Goal: Task Accomplishment & Management: Manage account settings

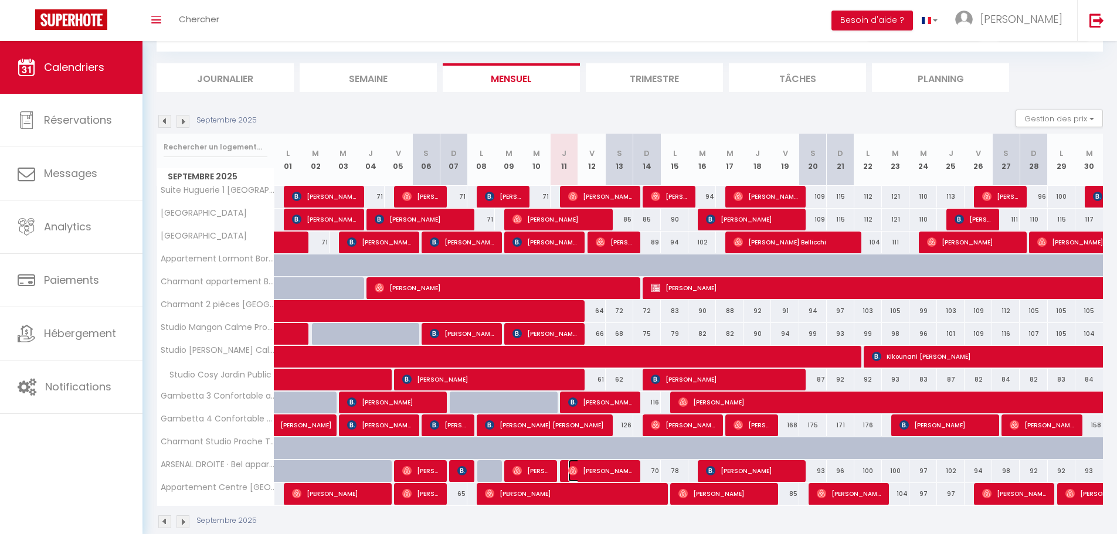
click at [596, 468] on span "[PERSON_NAME]" at bounding box center [600, 471] width 64 height 22
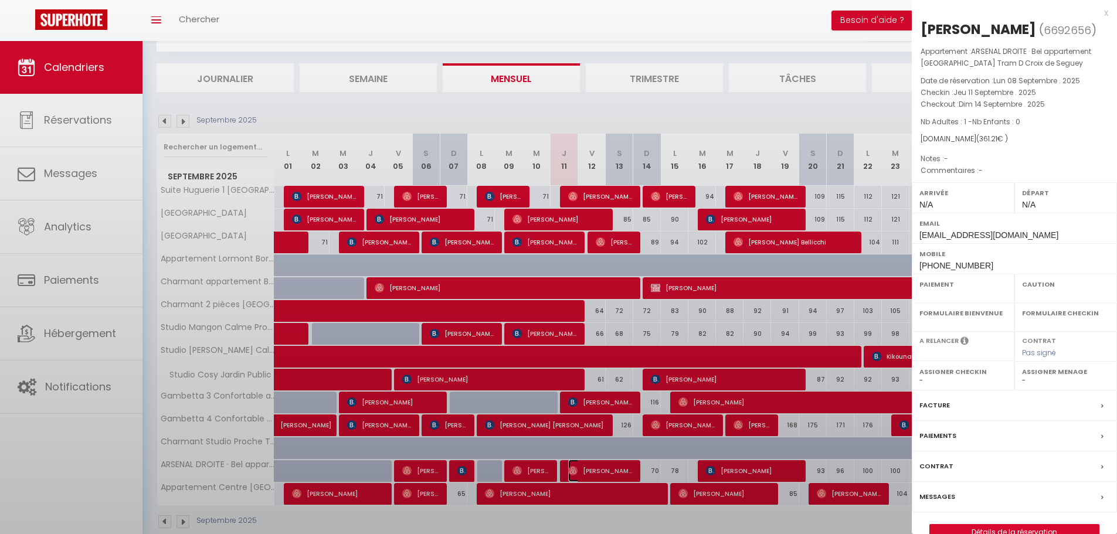
select select "OK"
select select "0"
select select "1"
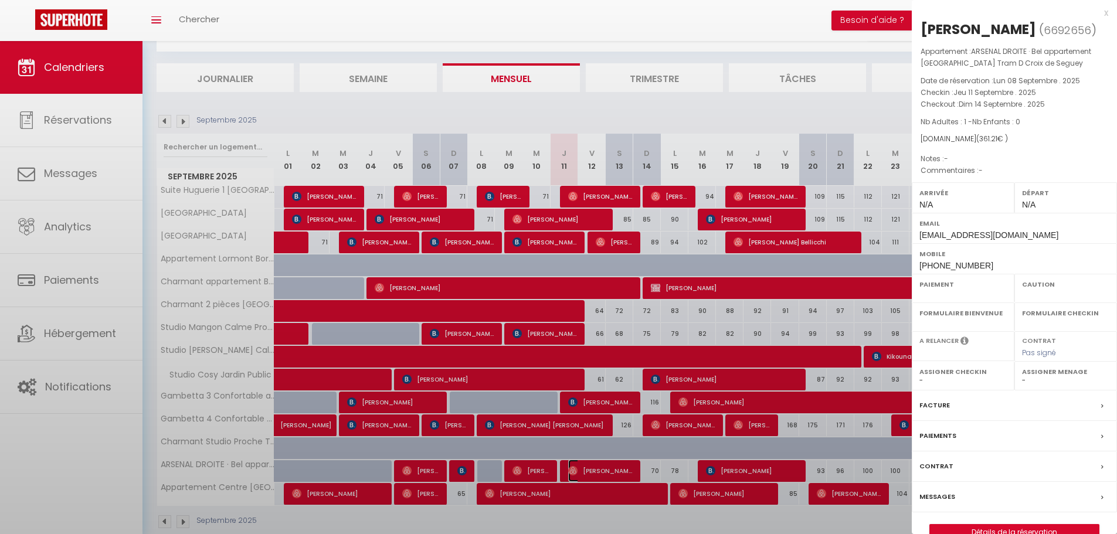
select select
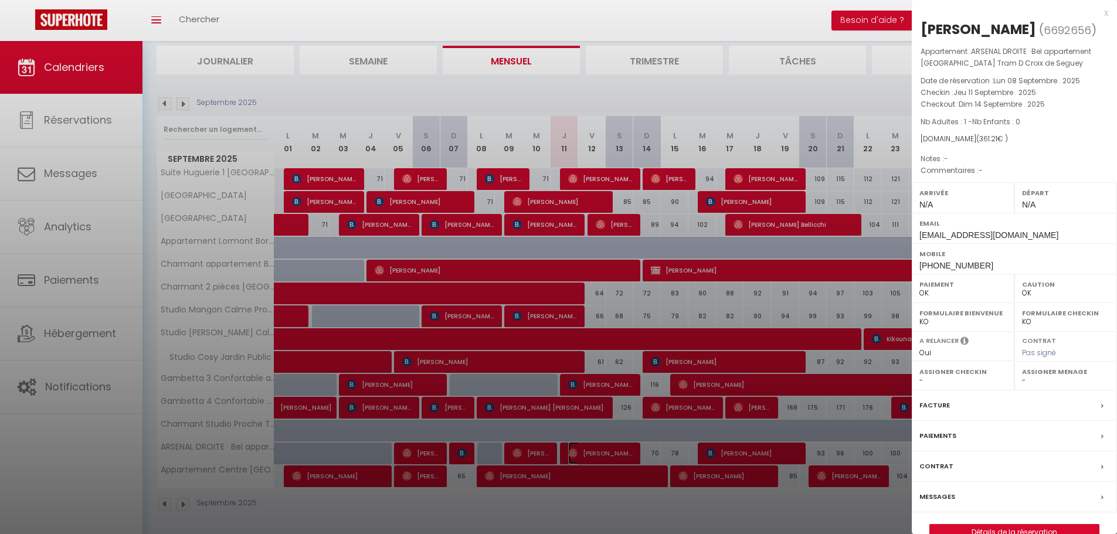
scroll to position [79, 0]
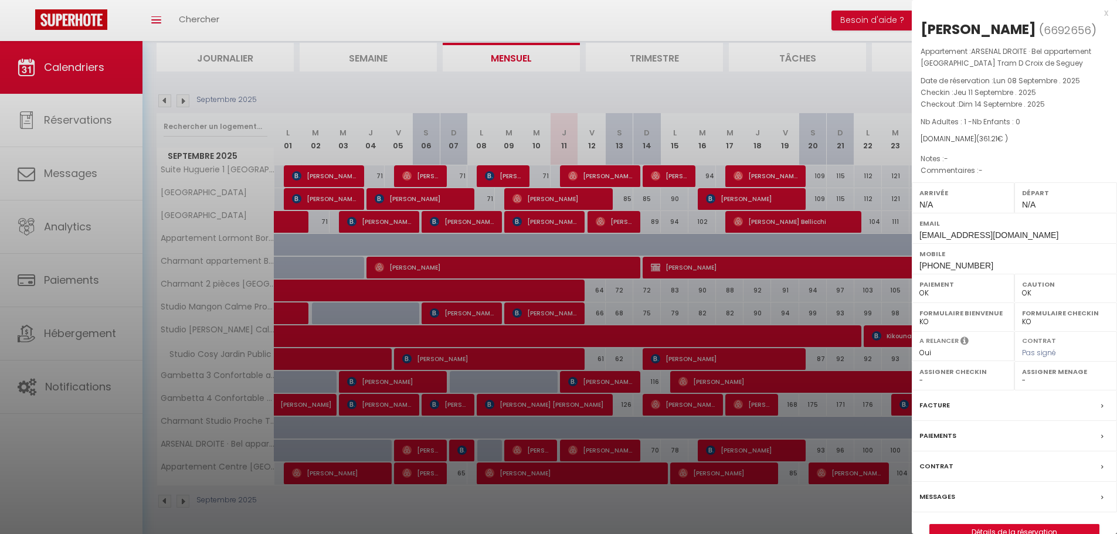
click at [1025, 464] on div "Contrat" at bounding box center [1013, 466] width 205 height 30
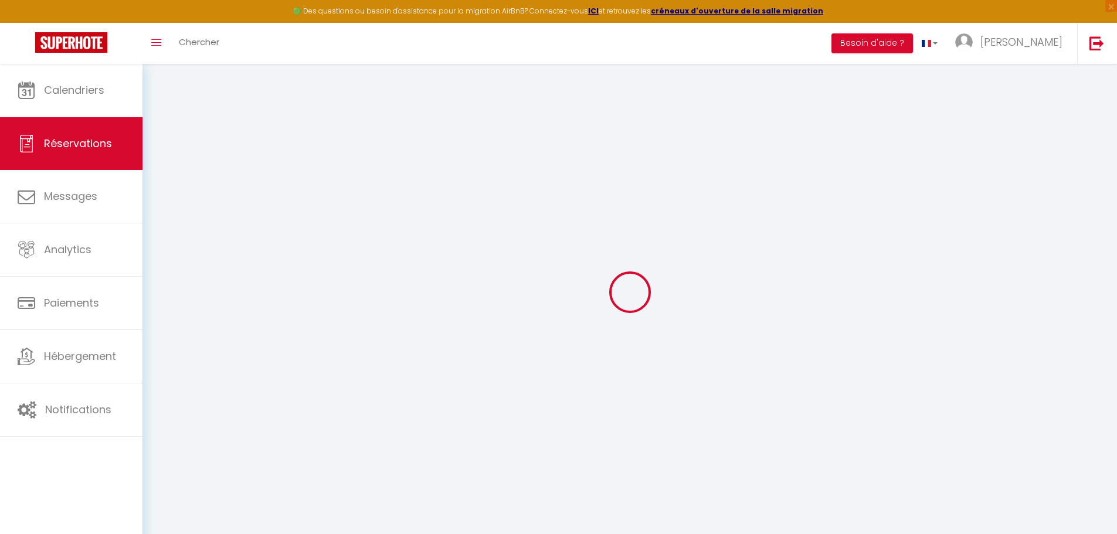
select select
checkbox input "false"
select select
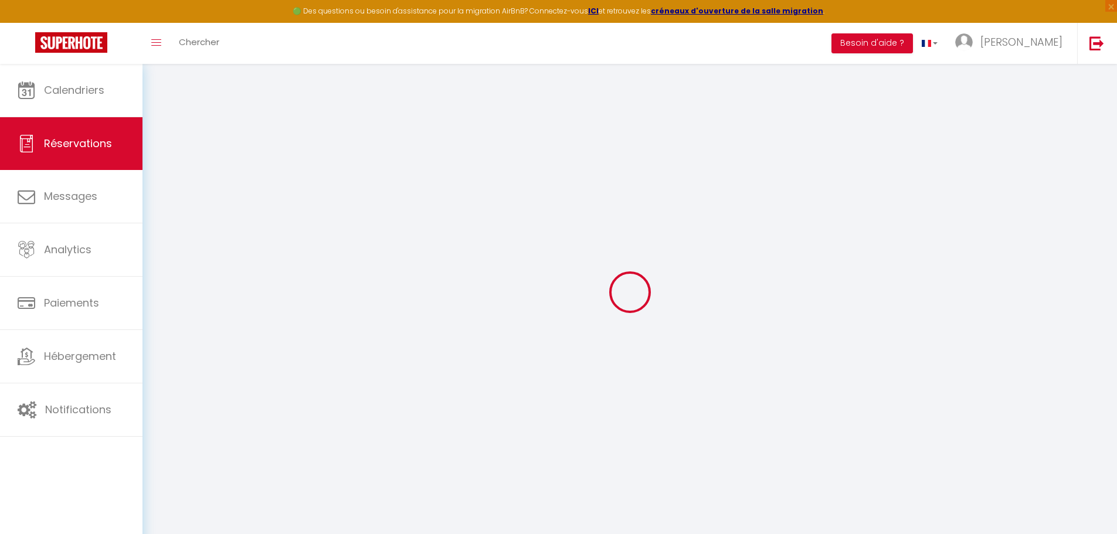
select select
checkbox input "false"
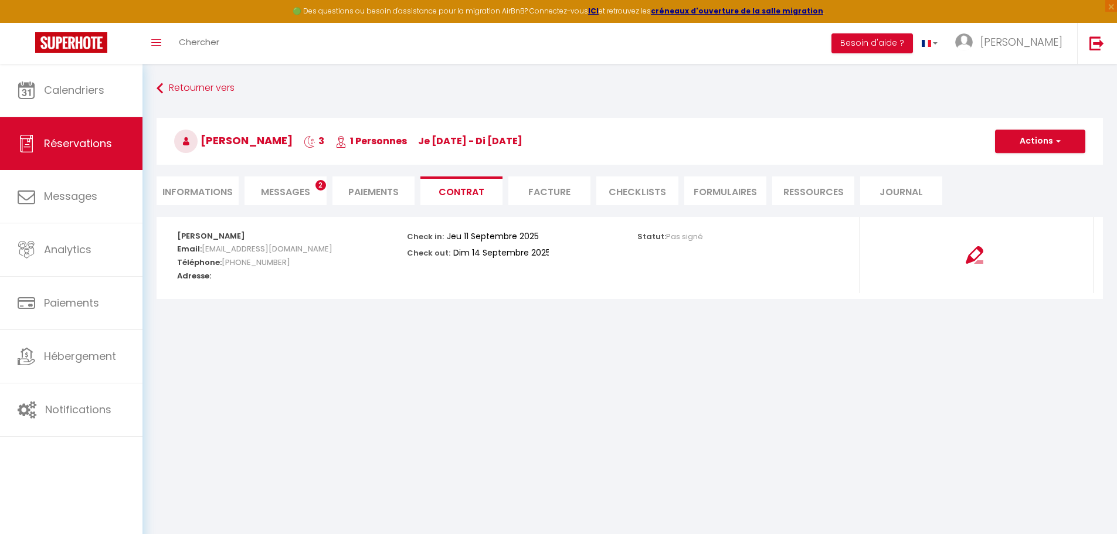
click at [894, 189] on li "Journal" at bounding box center [901, 190] width 82 height 29
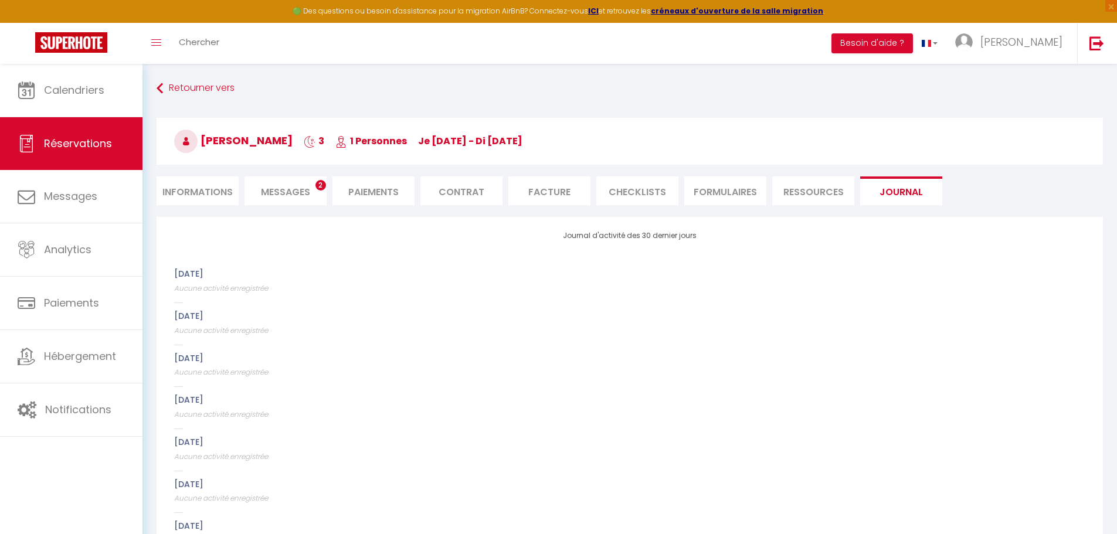
click at [177, 191] on li "Informations" at bounding box center [198, 190] width 82 height 29
select select
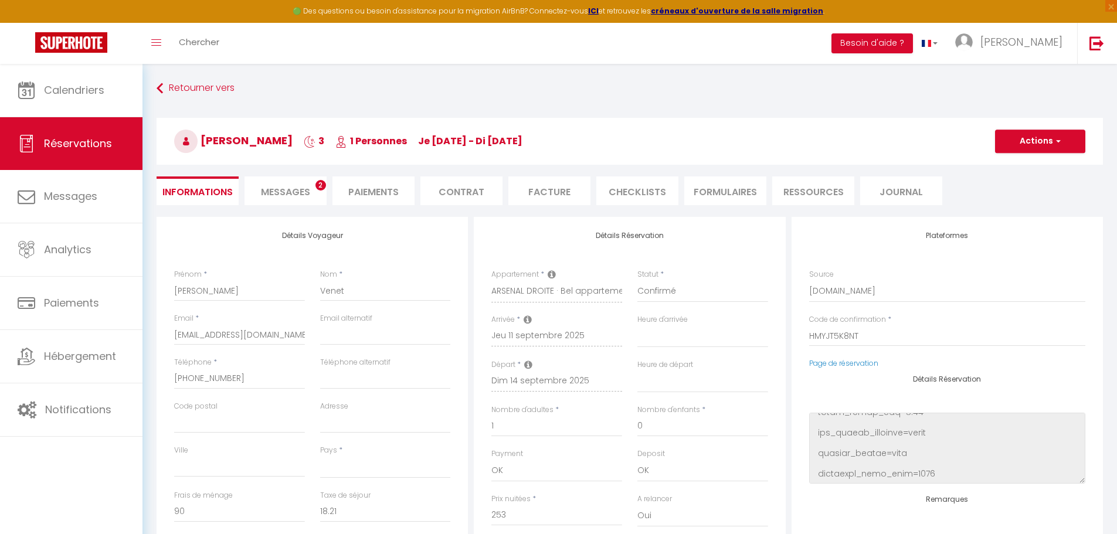
click at [280, 192] on span "Messages" at bounding box center [285, 191] width 49 height 13
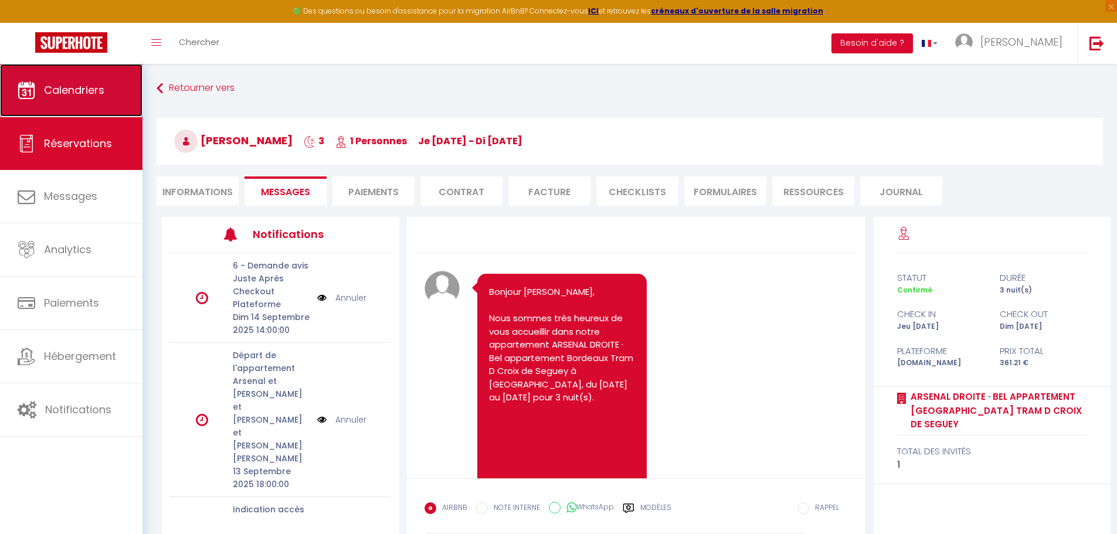
click at [77, 91] on span "Calendriers" at bounding box center [74, 90] width 60 height 15
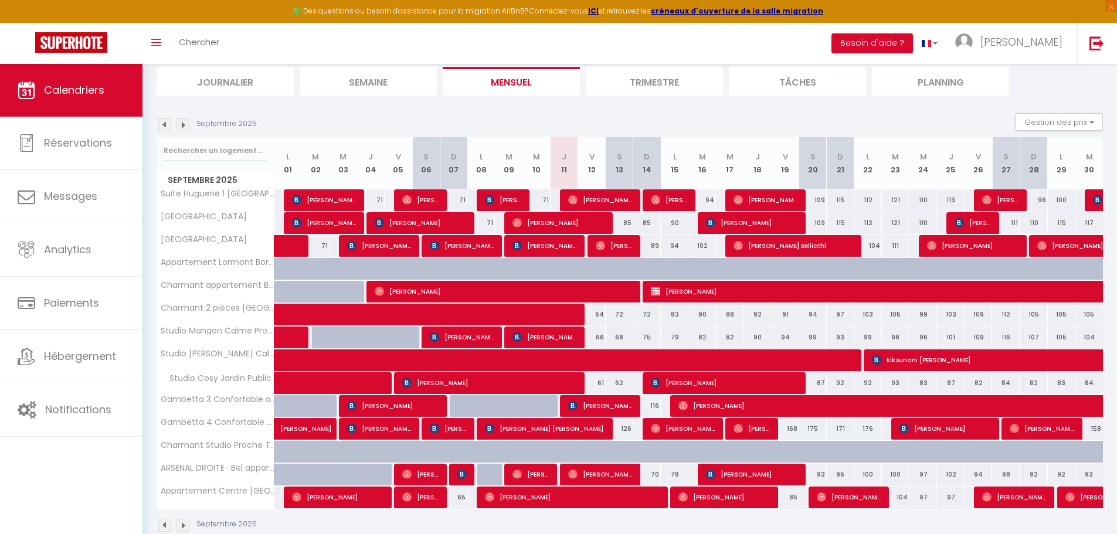
scroll to position [102, 0]
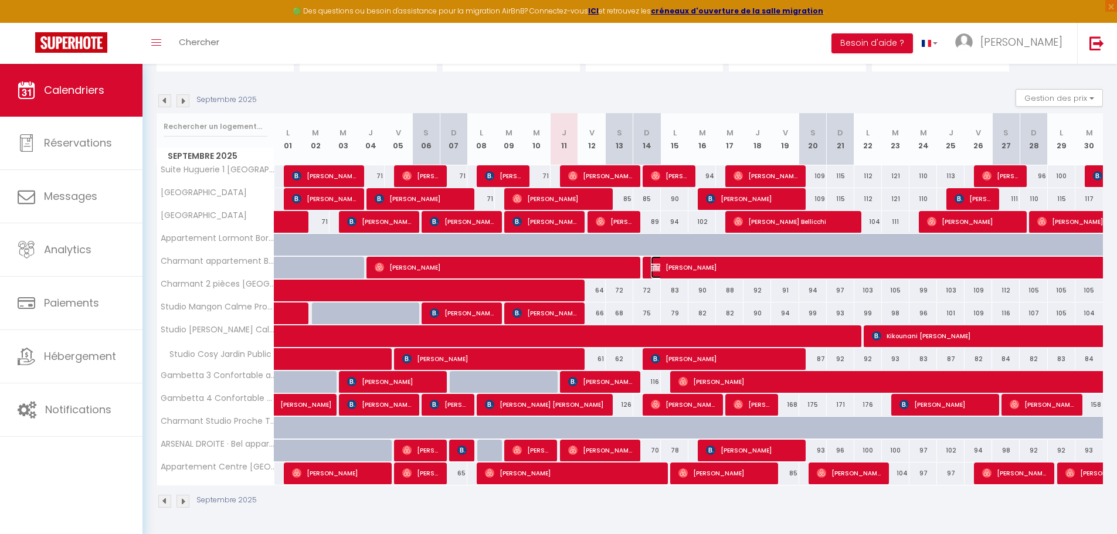
click at [680, 267] on span "[PERSON_NAME]" at bounding box center [988, 267] width 674 height 22
select select "OK"
select select "KO"
select select "0"
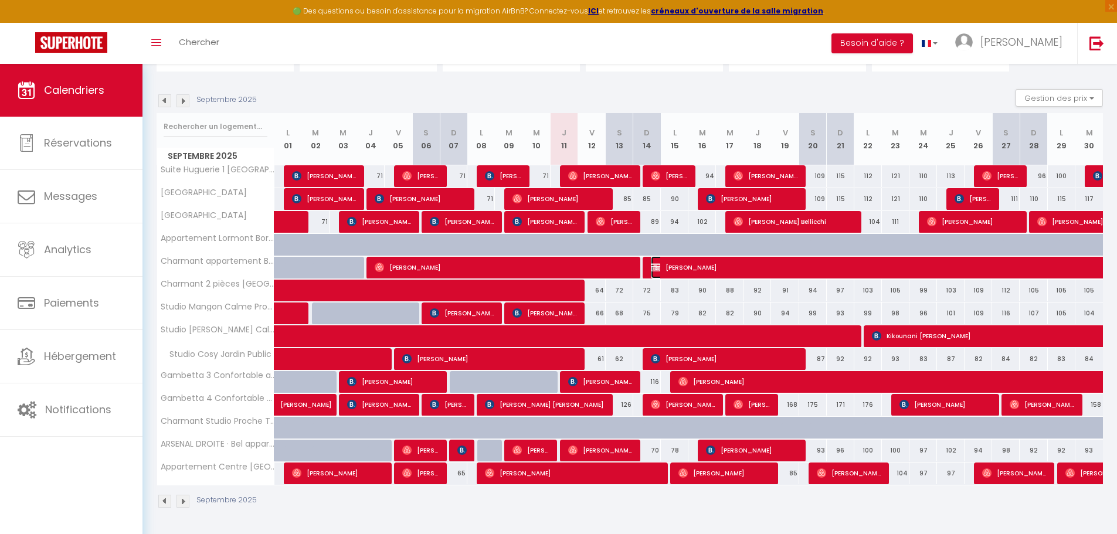
select select "1"
select select
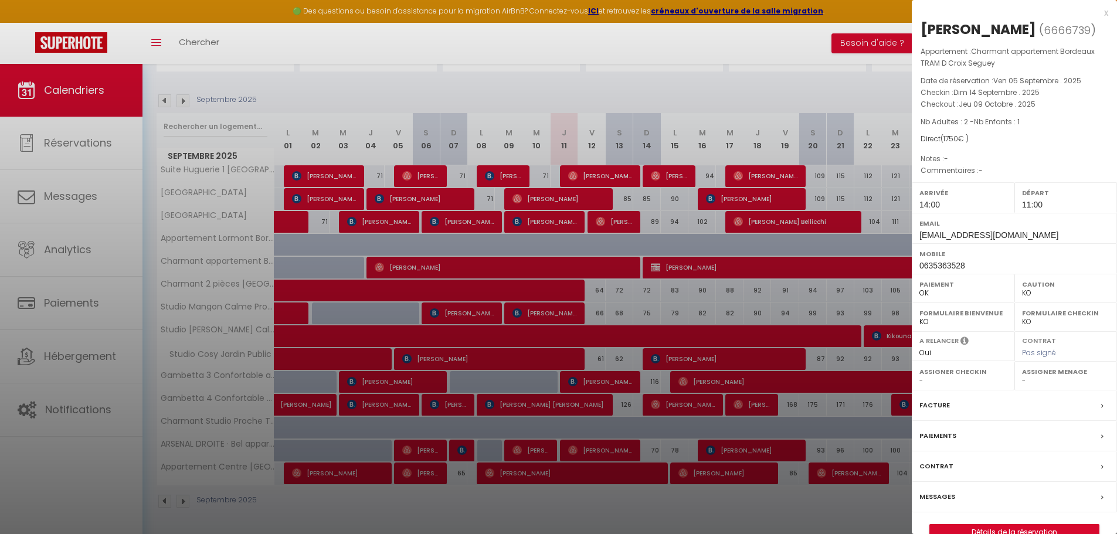
click at [1107, 15] on div "x" at bounding box center [1009, 13] width 196 height 14
